Goal: Information Seeking & Learning: Learn about a topic

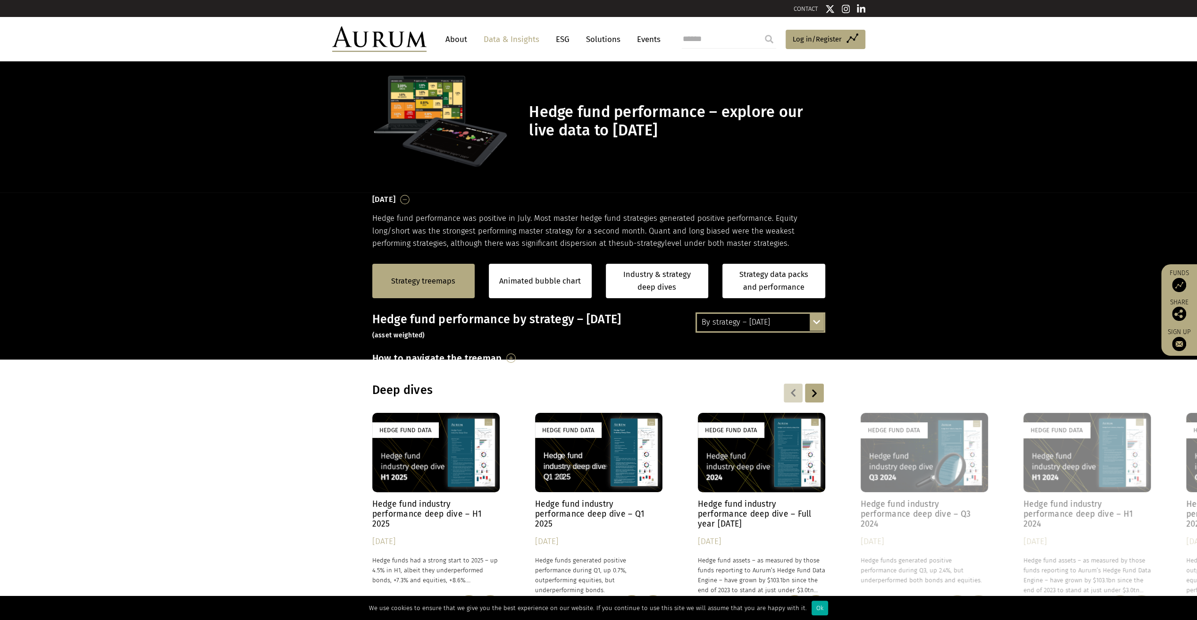
scroll to position [78, 0]
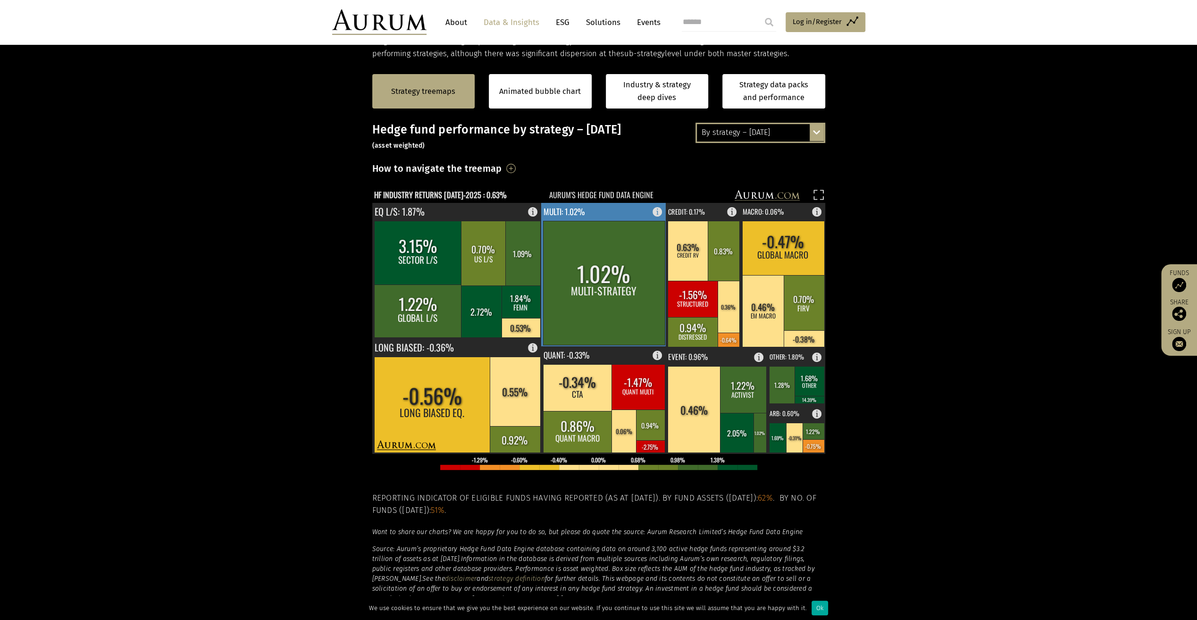
scroll to position [237, 0]
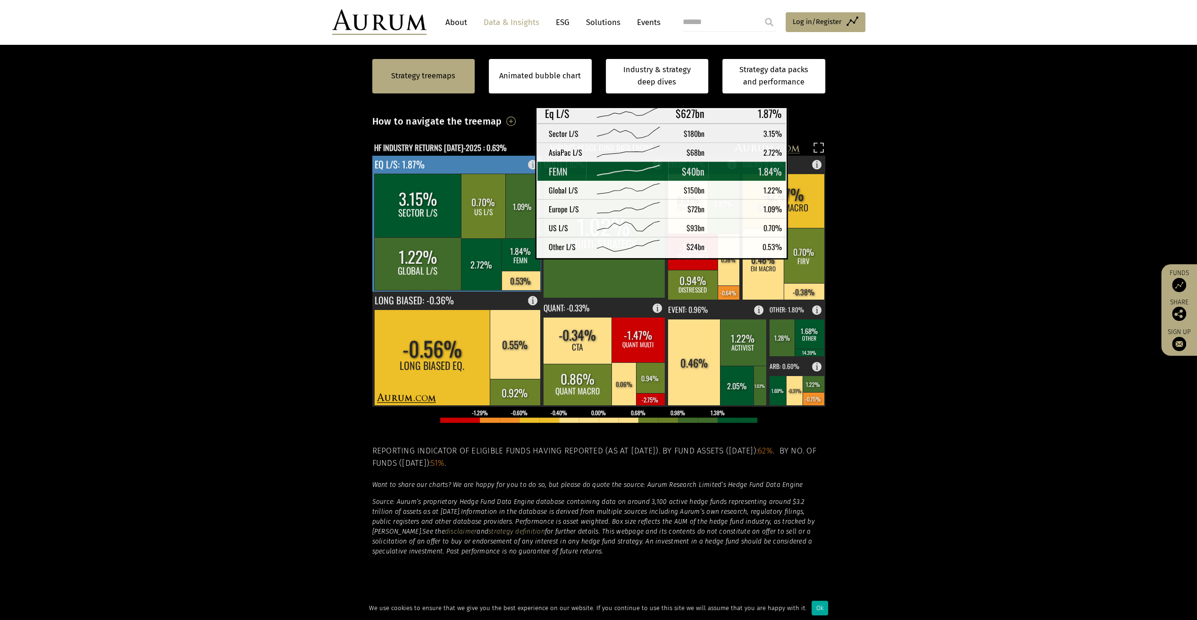
click at [511, 251] on rect at bounding box center [520, 254] width 39 height 33
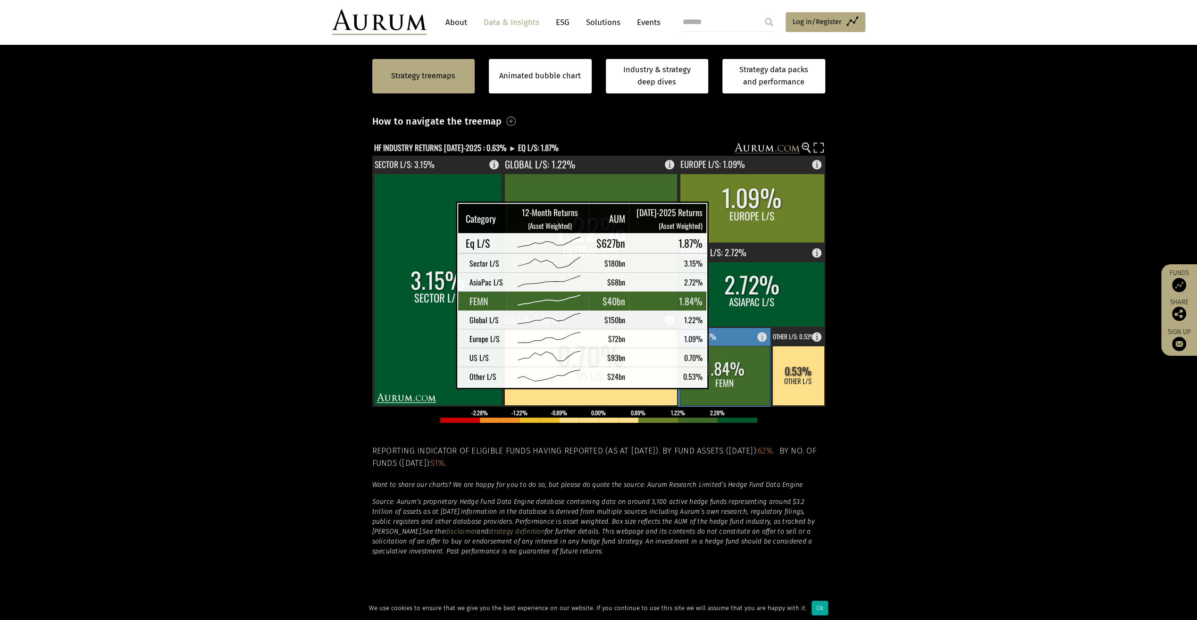
click at [729, 381] on rect at bounding box center [725, 375] width 90 height 59
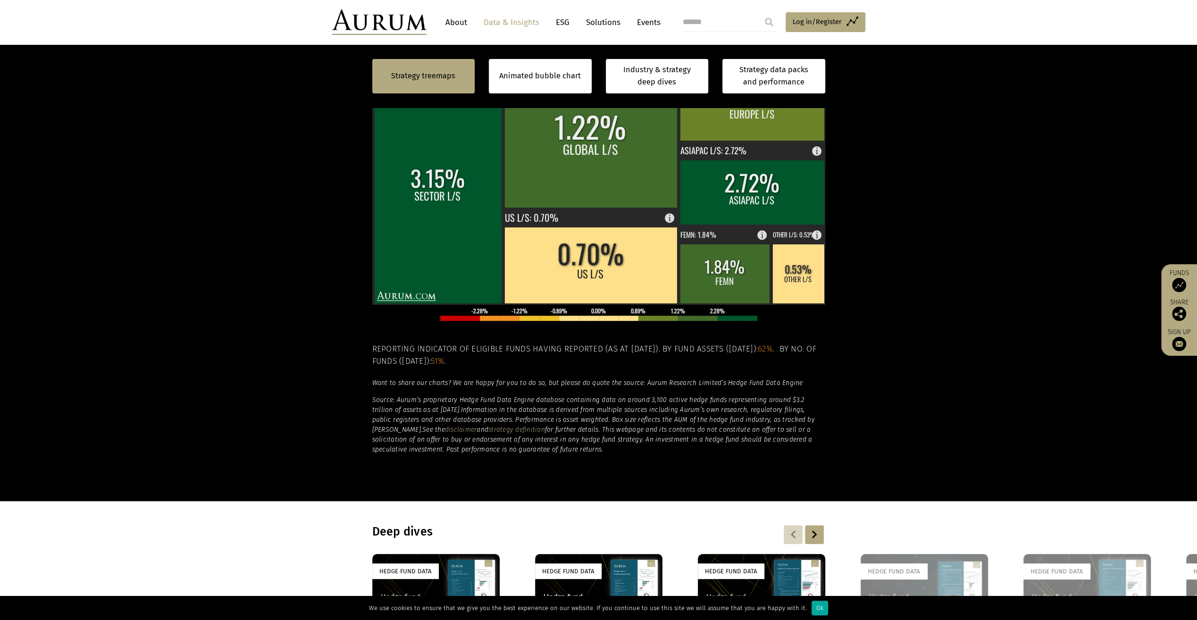
scroll to position [331, 0]
